Goal: Task Accomplishment & Management: Use online tool/utility

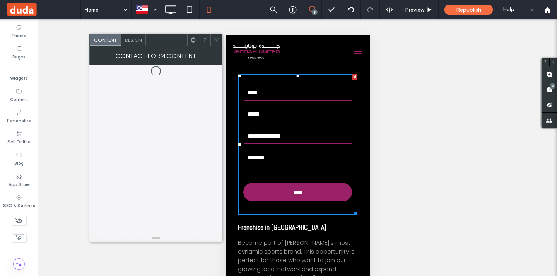
click at [216, 39] on icon at bounding box center [217, 40] width 6 height 6
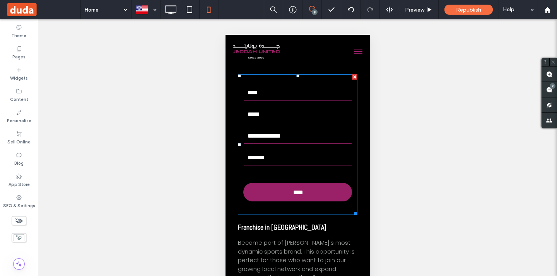
click at [275, 88] on input "text" at bounding box center [297, 92] width 108 height 15
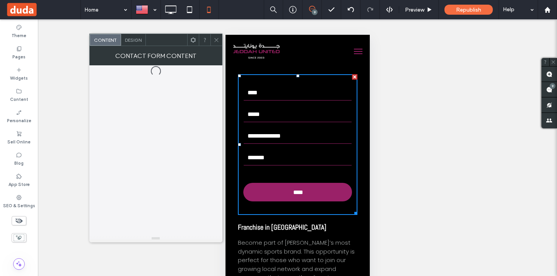
click at [214, 38] on icon at bounding box center [217, 40] width 6 height 6
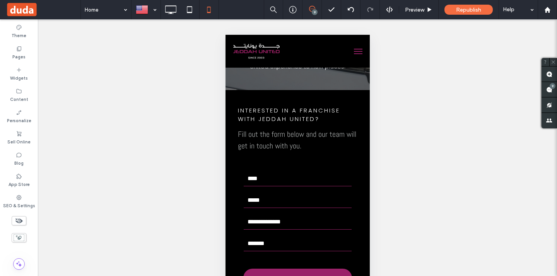
scroll to position [2124, 0]
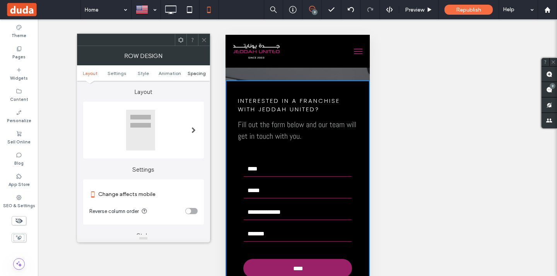
click at [200, 74] on span "Spacing" at bounding box center [197, 73] width 18 height 6
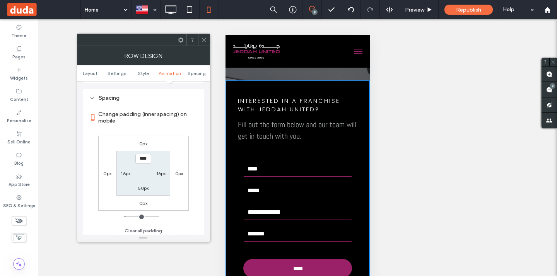
scroll to position [297, 0]
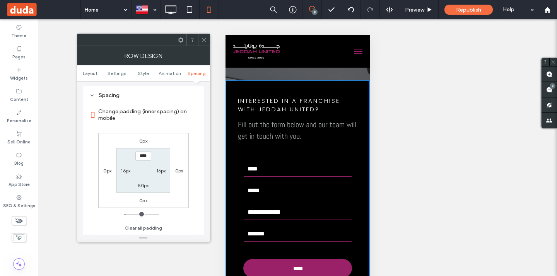
drag, startPoint x: 203, startPoint y: 41, endPoint x: 10, endPoint y: 68, distance: 194.1
click at [203, 41] on icon at bounding box center [204, 40] width 6 height 6
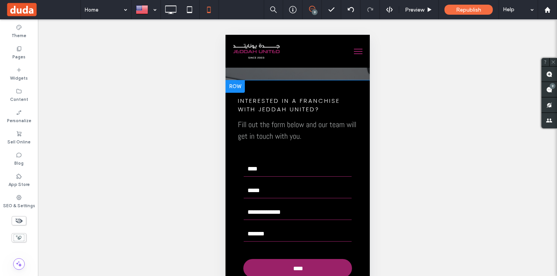
click at [232, 126] on div "Interested in a franchise with Jeddah United? Fill out the form below and our t…" at bounding box center [297, 192] width 132 height 211
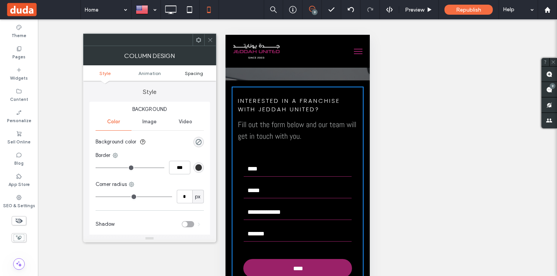
click at [188, 75] on span "Spacing" at bounding box center [194, 73] width 18 height 6
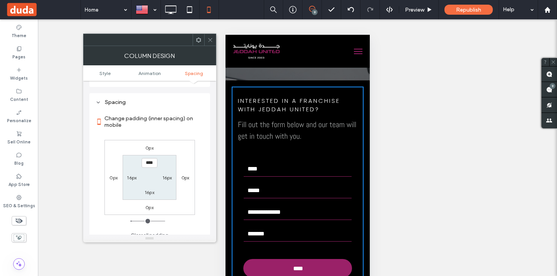
scroll to position [182, 0]
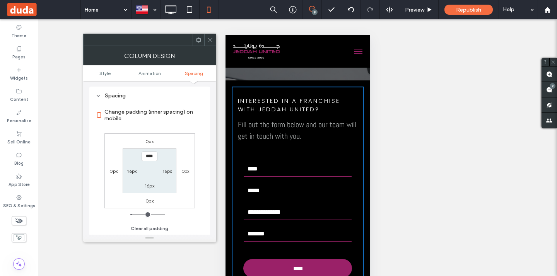
click at [133, 171] on label "16px" at bounding box center [132, 171] width 10 height 6
type input "*"
type input "***"
click at [168, 170] on label "16px" at bounding box center [167, 171] width 10 height 6
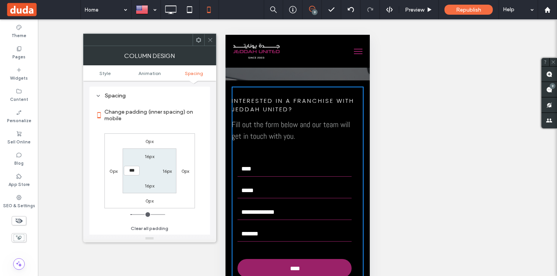
type input "**"
type input "*"
type input "***"
click at [211, 37] on icon at bounding box center [210, 40] width 6 height 6
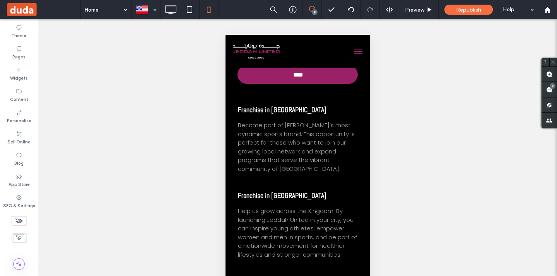
scroll to position [2320, 0]
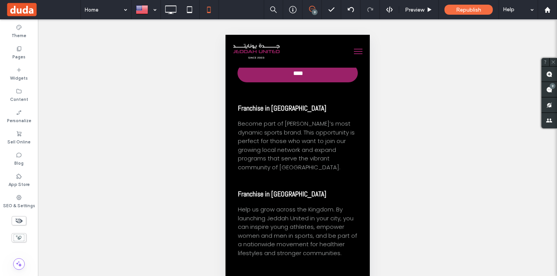
click at [235, 123] on div "Franchise in [GEOGRAPHIC_DATA] Become part of [PERSON_NAME]’s most dynamic spor…" at bounding box center [297, 228] width 132 height 252
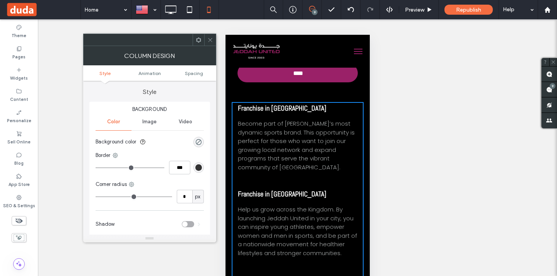
click at [199, 80] on ul "Style Animation Spacing" at bounding box center [149, 72] width 133 height 15
click at [198, 74] on span "Spacing" at bounding box center [194, 73] width 18 height 6
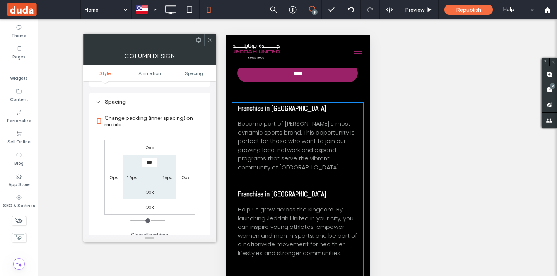
scroll to position [182, 0]
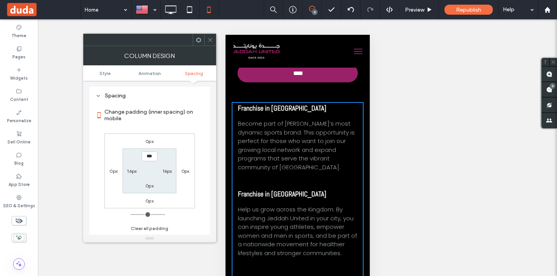
click at [129, 170] on label "16px" at bounding box center [132, 171] width 10 height 6
type input "**"
type input "*"
type input "***"
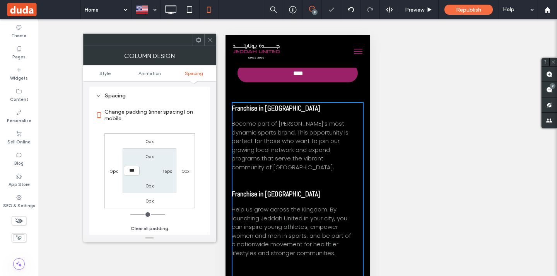
click at [170, 171] on label "16px" at bounding box center [167, 171] width 10 height 6
type input "**"
type input "*"
type input "***"
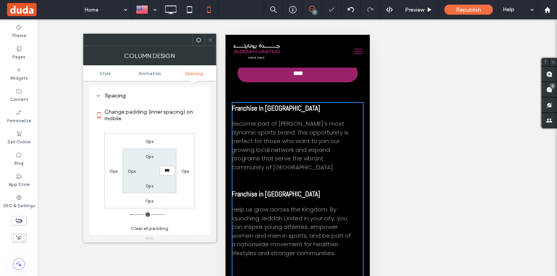
click at [178, 126] on section "Change padding (inner spacing) on mobile" at bounding box center [150, 115] width 108 height 29
click at [208, 37] on icon at bounding box center [210, 40] width 6 height 6
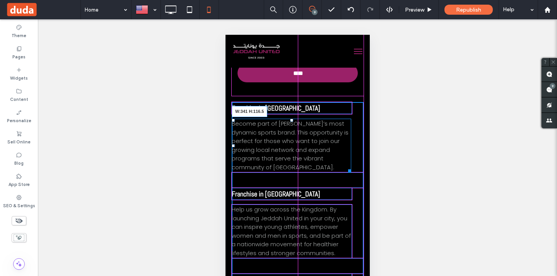
drag, startPoint x: 350, startPoint y: 159, endPoint x: 357, endPoint y: 156, distance: 7.6
click at [351, 156] on div "Become part of [PERSON_NAME]’s most dynamic sports brand. This opportunity is p…" at bounding box center [291, 146] width 120 height 54
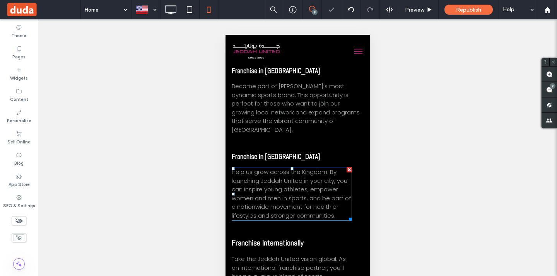
scroll to position [2360, 0]
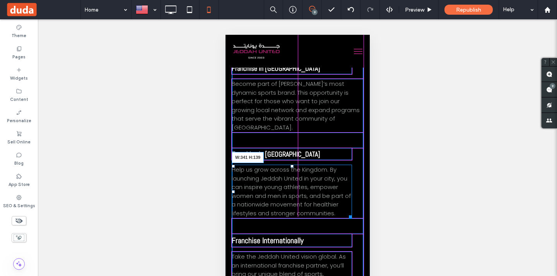
drag, startPoint x: 350, startPoint y: 206, endPoint x: 356, endPoint y: 204, distance: 7.0
click at [352, 204] on div "Help us grow across the Kingdom. By launching Jeddah United in your city, you c…" at bounding box center [291, 192] width 120 height 54
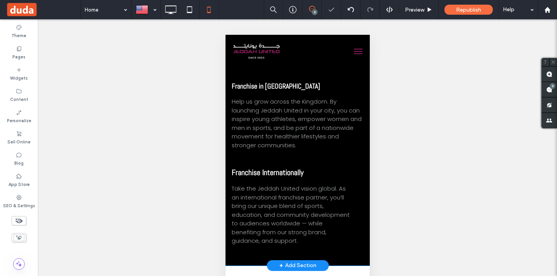
scroll to position [2428, 0]
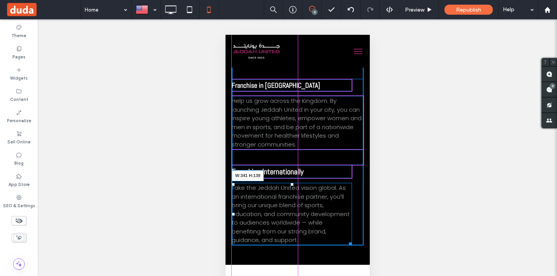
drag, startPoint x: 351, startPoint y: 235, endPoint x: 358, endPoint y: 231, distance: 8.7
click at [358, 231] on div "Interested in a franchise with Jeddah United? Fill out the form below and our t…" at bounding box center [297, 20] width 144 height 489
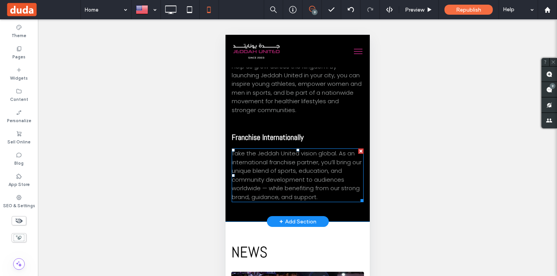
scroll to position [2468, 0]
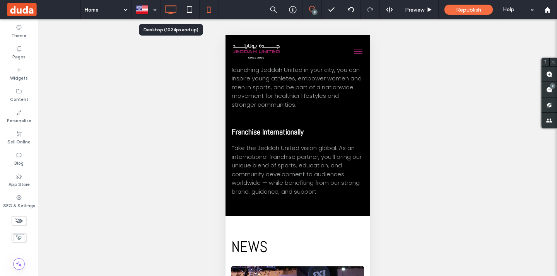
click at [176, 15] on icon at bounding box center [170, 9] width 15 height 15
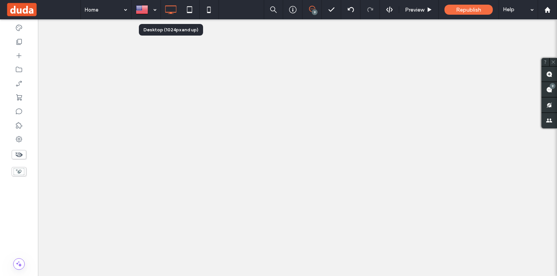
scroll to position [0, 0]
